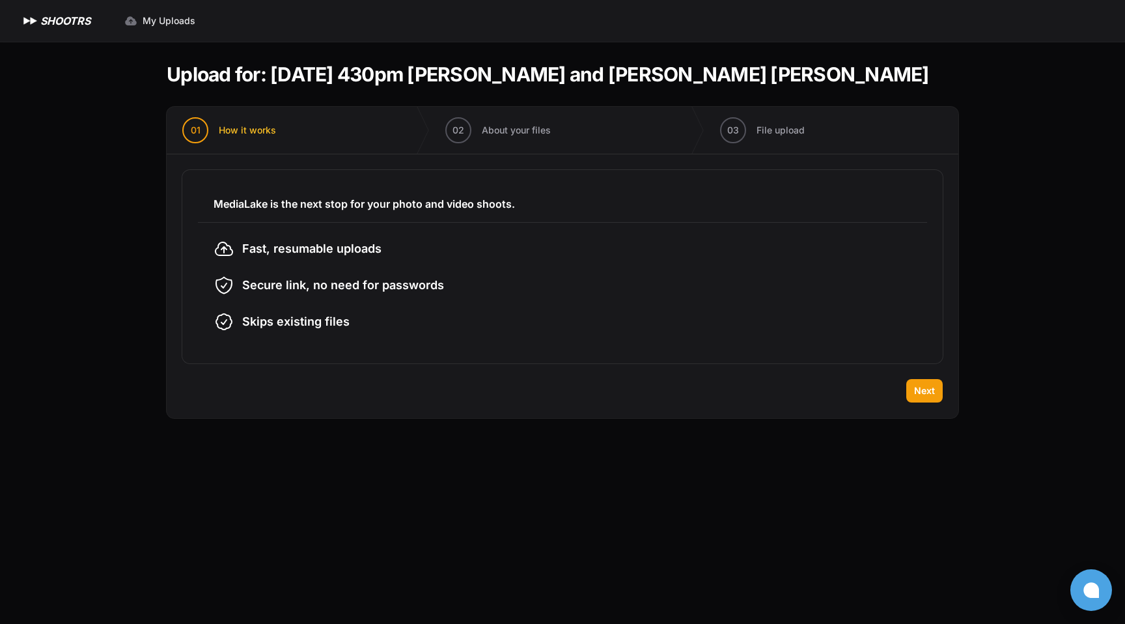
click at [931, 418] on div "Back Next" at bounding box center [563, 398] width 792 height 39
click at [926, 418] on div "Back Next" at bounding box center [563, 398] width 792 height 39
click at [928, 402] on button "Next" at bounding box center [924, 390] width 36 height 23
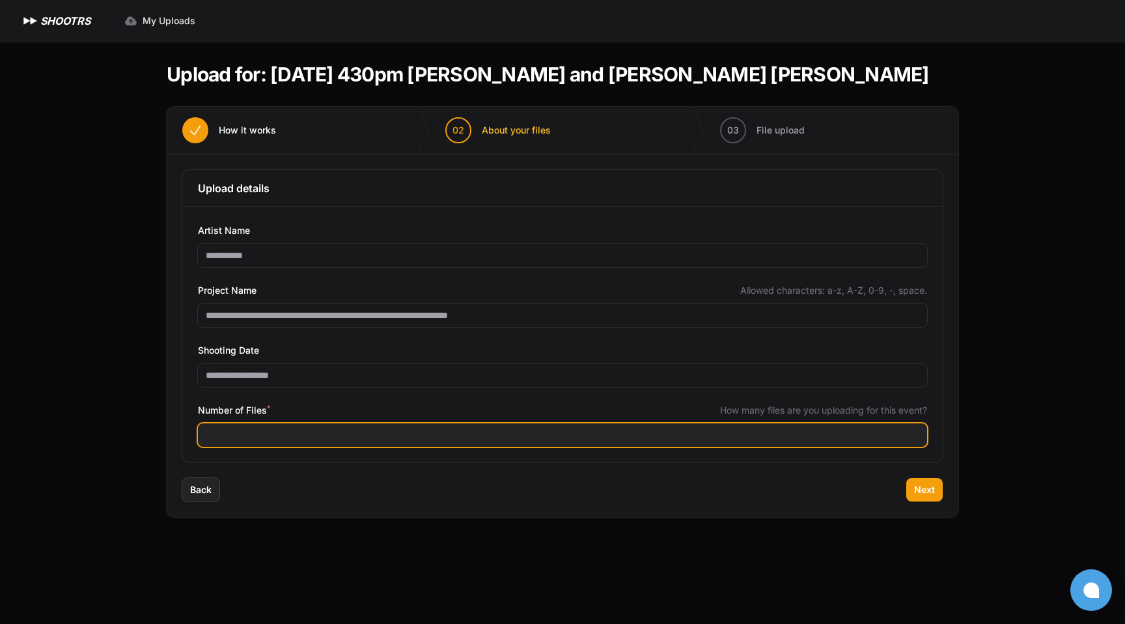
click at [542, 447] on input "Number of Files *" at bounding box center [562, 434] width 729 height 23
type input "***"
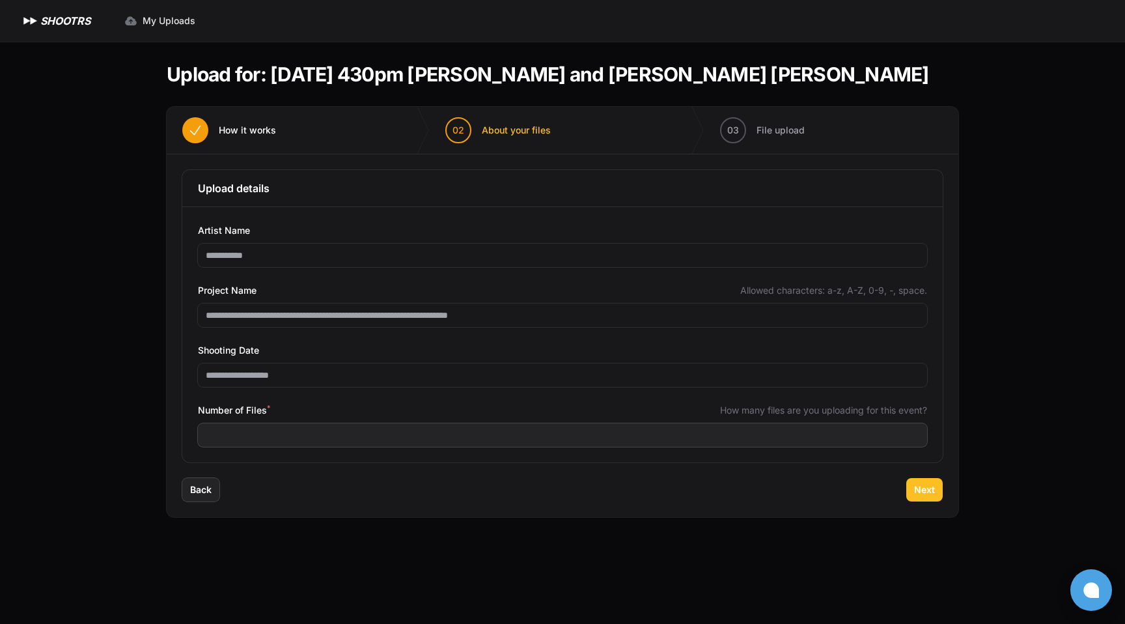
click at [920, 496] on span "Next" at bounding box center [924, 489] width 21 height 13
